Goal: Task Accomplishment & Management: Use online tool/utility

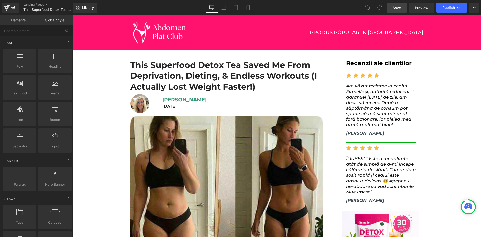
click at [401, 8] on span "Save" at bounding box center [396, 7] width 8 height 5
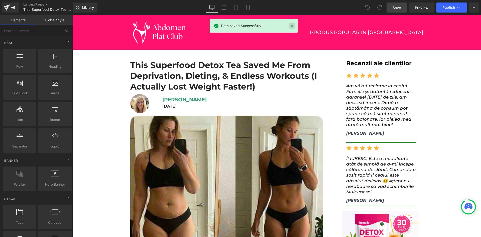
click at [293, 27] on link at bounding box center [292, 26] width 6 height 6
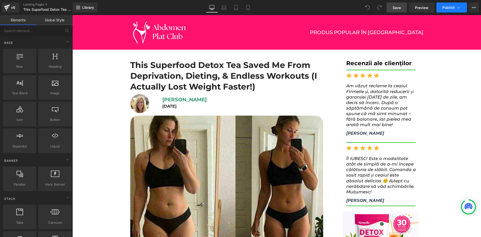
click at [444, 6] on span "Publish" at bounding box center [448, 8] width 13 height 4
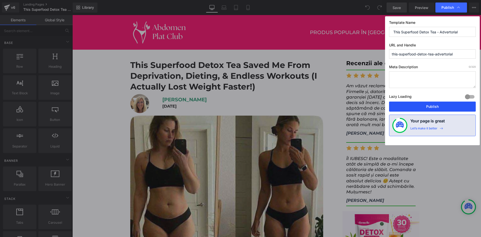
click at [421, 108] on button "Publish" at bounding box center [432, 106] width 87 height 10
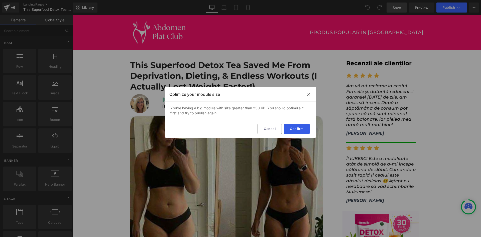
click at [297, 128] on button "Confirm" at bounding box center [297, 129] width 26 height 10
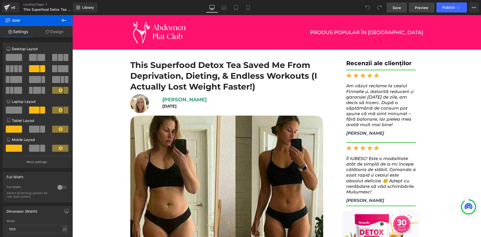
click at [414, 7] on link "Preview" at bounding box center [422, 8] width 26 height 10
click at [448, 8] on span "Publish" at bounding box center [448, 8] width 13 height 4
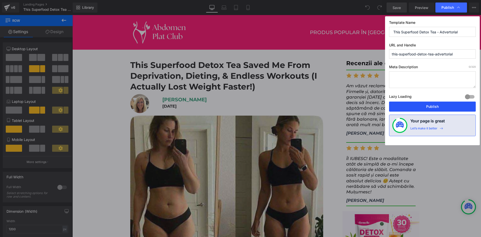
click at [413, 108] on button "Publish" at bounding box center [432, 106] width 87 height 10
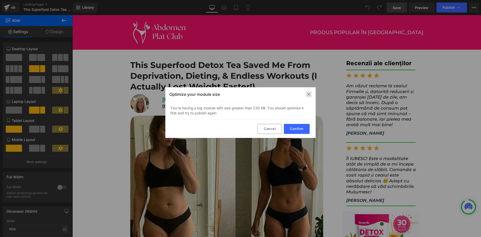
click at [310, 93] on img at bounding box center [309, 94] width 4 height 4
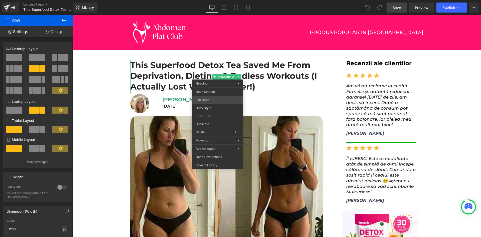
click at [205, 0] on div "You are previewing how the will restyle your page. You can not edit Elements in…" at bounding box center [240, 0] width 481 height 0
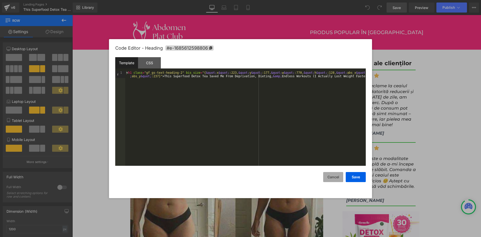
drag, startPoint x: 333, startPoint y: 177, endPoint x: 332, endPoint y: 173, distance: 4.0
click at [333, 177] on button "Cancel" at bounding box center [333, 177] width 20 height 10
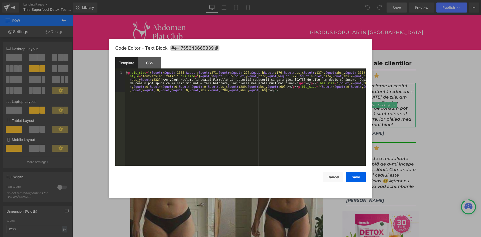
click at [362, 0] on div "You are previewing how the will restyle your page. You can not edit Elements in…" at bounding box center [240, 0] width 481 height 0
drag, startPoint x: 334, startPoint y: 177, endPoint x: 275, endPoint y: 153, distance: 63.3
click at [334, 177] on button "Cancel" at bounding box center [333, 177] width 20 height 10
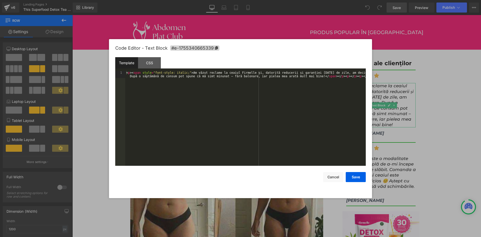
click at [366, 0] on div "You are previewing how the will restyle your page. You can not edit Elements in…" at bounding box center [240, 0] width 481 height 0
click at [334, 177] on button "Cancel" at bounding box center [333, 177] width 20 height 10
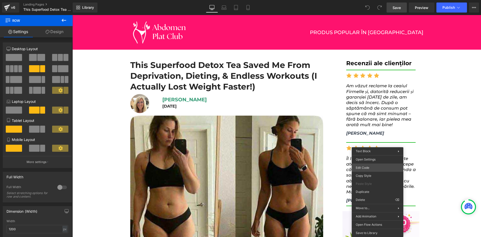
click at [361, 0] on div "You are previewing how the will restyle your page. You can not edit Elements in…" at bounding box center [240, 0] width 481 height 0
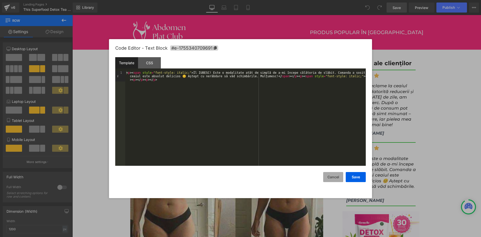
click at [334, 178] on button "Cancel" at bounding box center [333, 177] width 20 height 10
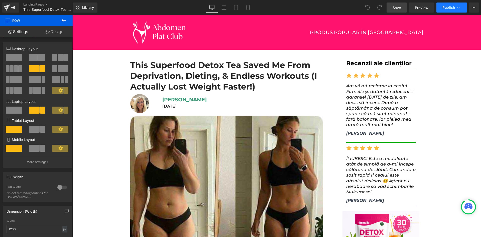
click at [448, 8] on span "Publish" at bounding box center [448, 8] width 13 height 4
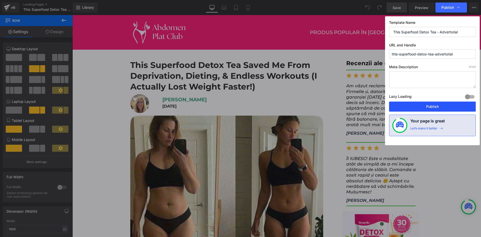
click at [422, 109] on button "Publish" at bounding box center [432, 106] width 87 height 10
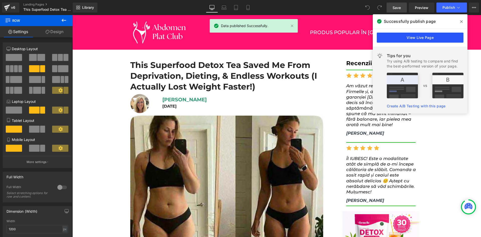
click at [407, 36] on link "View Live Page" at bounding box center [420, 38] width 87 height 10
